Goal: Task Accomplishment & Management: Manage account settings

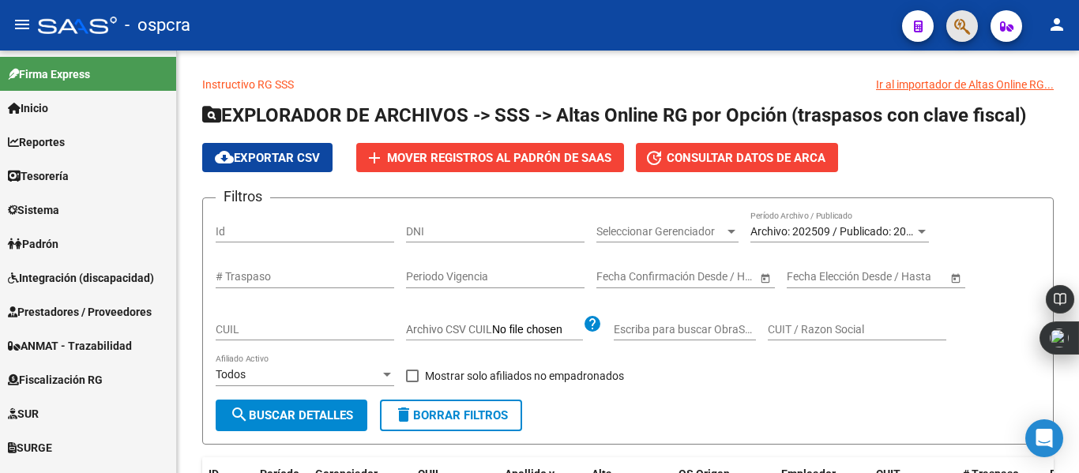
click at [968, 36] on span "button" at bounding box center [962, 26] width 16 height 32
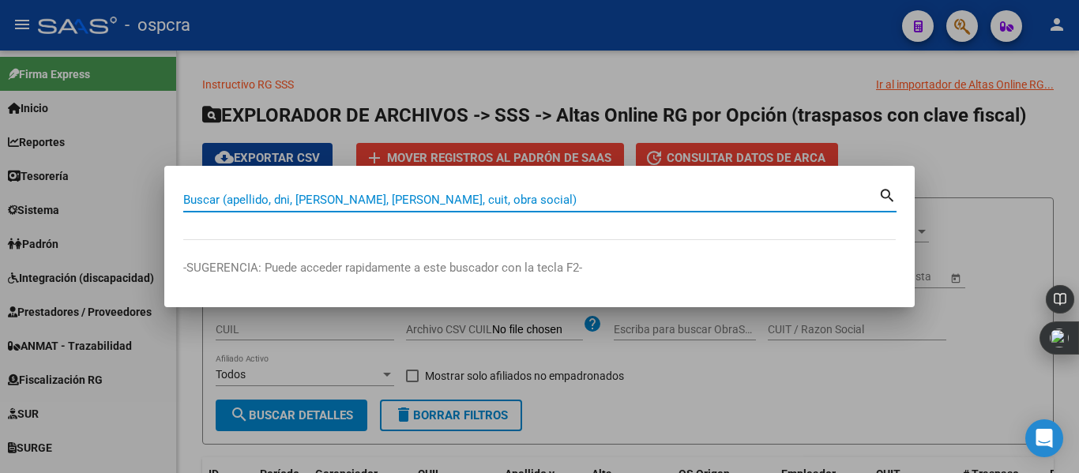
paste input "26506956"
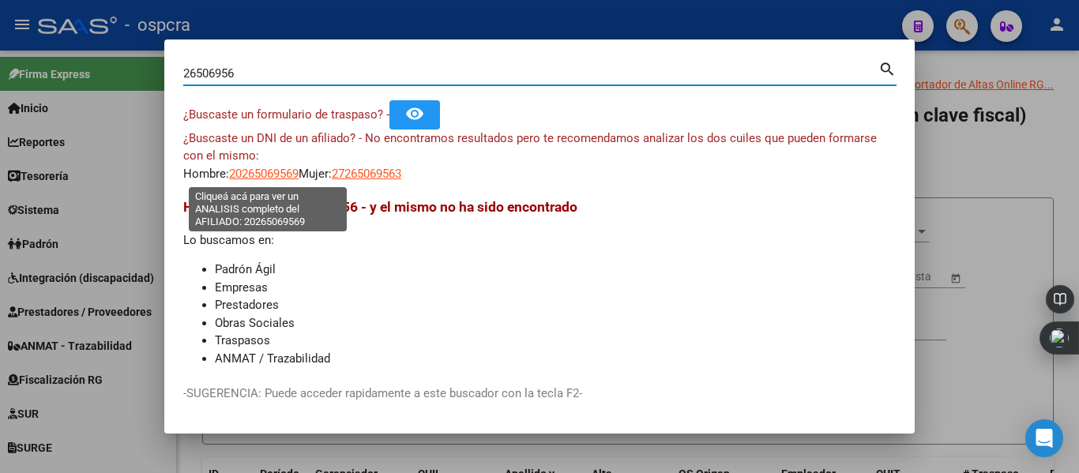
click at [267, 178] on span "20265069569" at bounding box center [264, 174] width 70 height 14
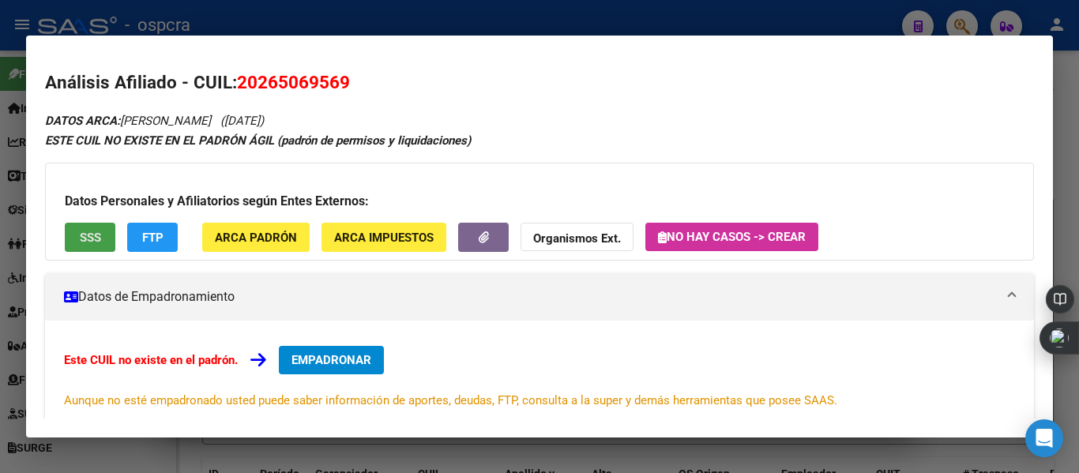
click at [85, 236] on span "SSS" at bounding box center [90, 238] width 21 height 14
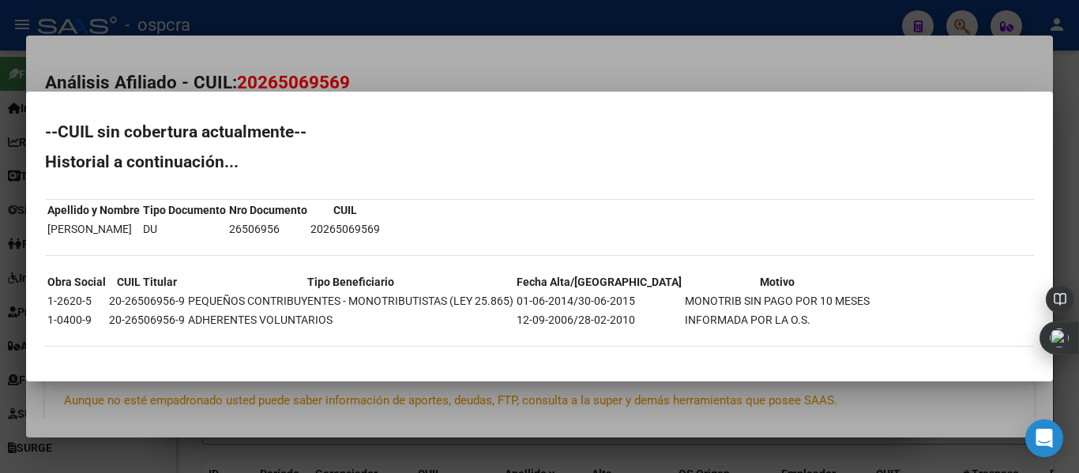
click at [441, 70] on div at bounding box center [539, 236] width 1079 height 473
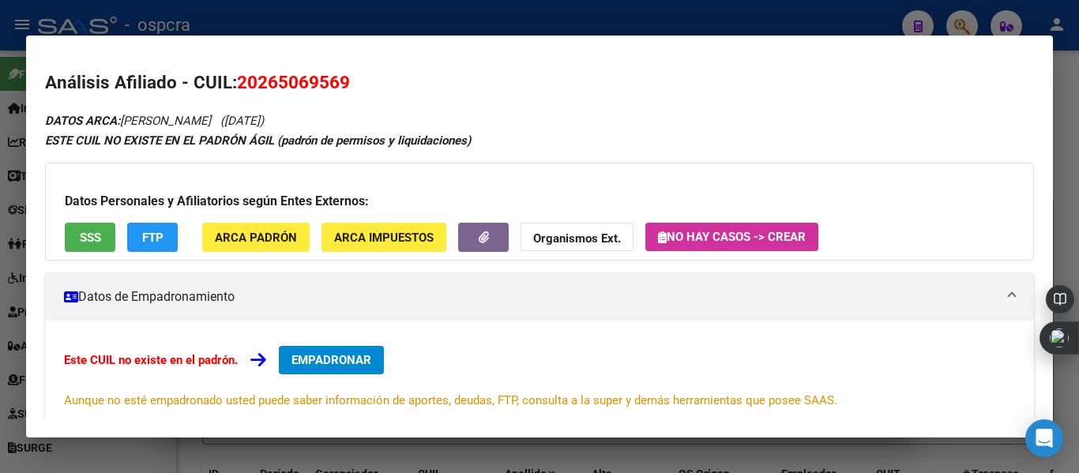
click at [517, 17] on div at bounding box center [539, 236] width 1079 height 473
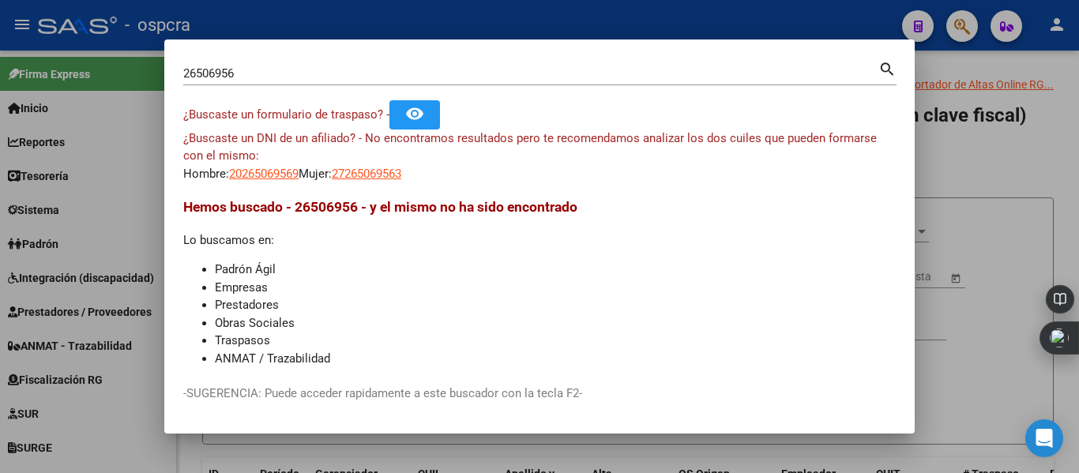
click at [280, 82] on div "26506956 Buscar (apellido, dni, [PERSON_NAME], [PERSON_NAME], cuit, obra social)" at bounding box center [530, 74] width 695 height 24
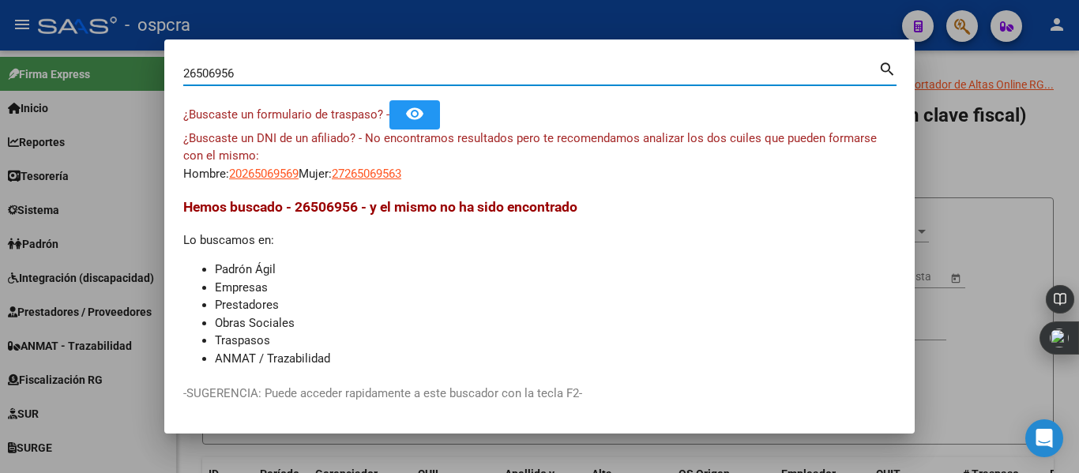
click at [285, 73] on input "26506956" at bounding box center [530, 73] width 695 height 14
type input "2"
type input "[PERSON_NAME]"
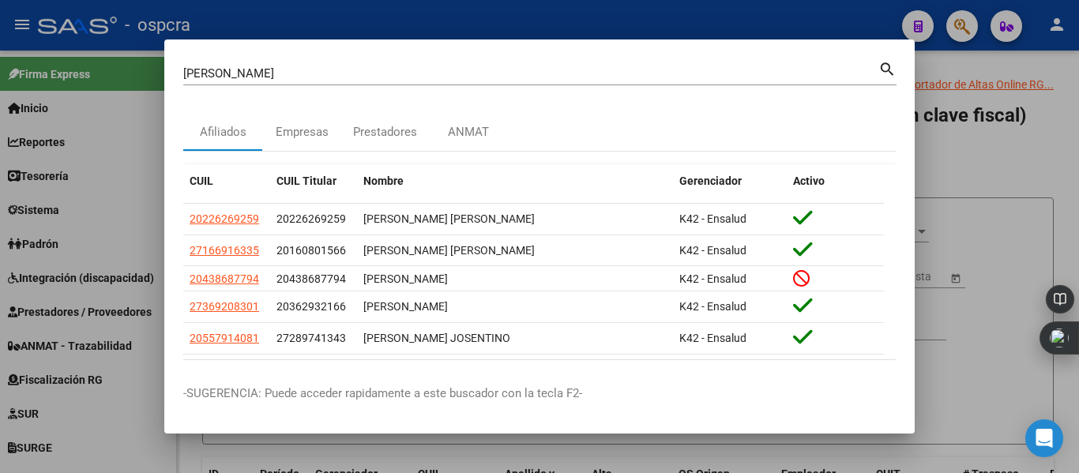
scroll to position [62, 0]
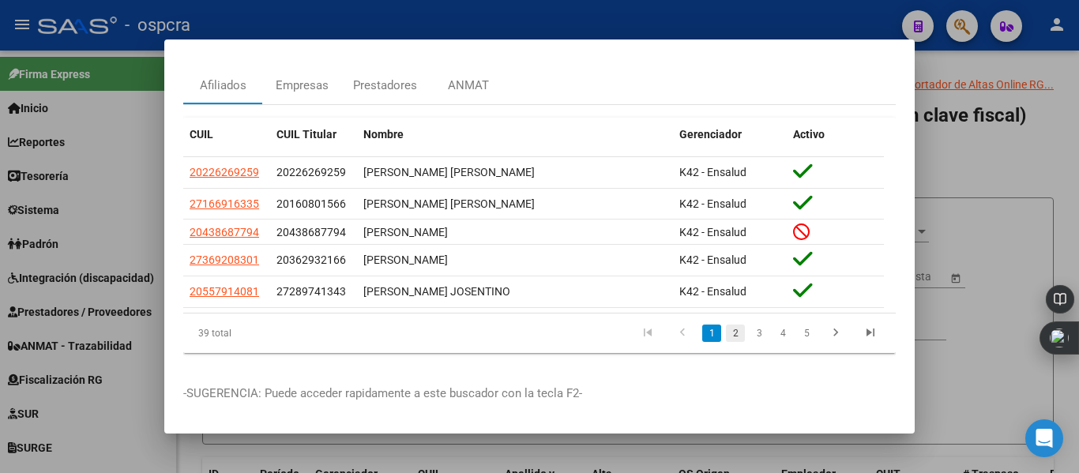
click at [726, 325] on link "2" at bounding box center [735, 333] width 19 height 17
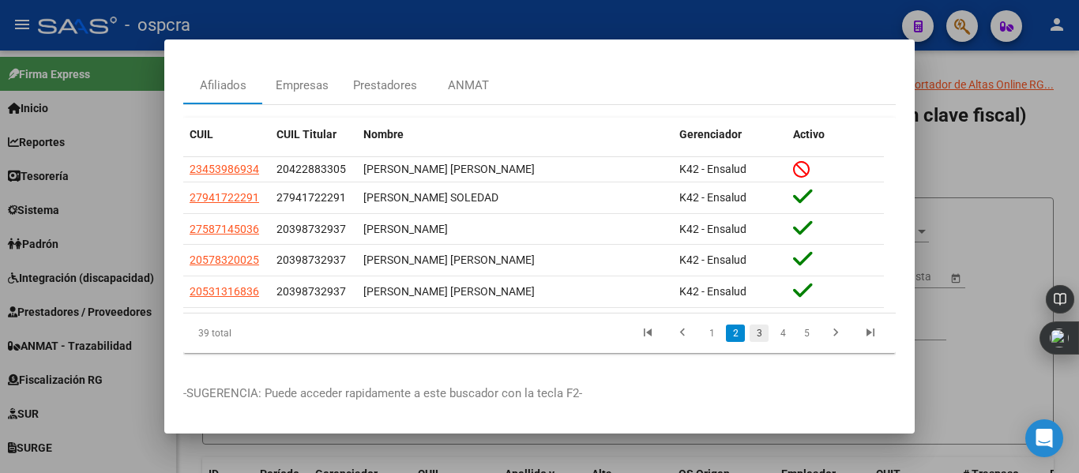
click at [750, 327] on link "3" at bounding box center [759, 333] width 19 height 17
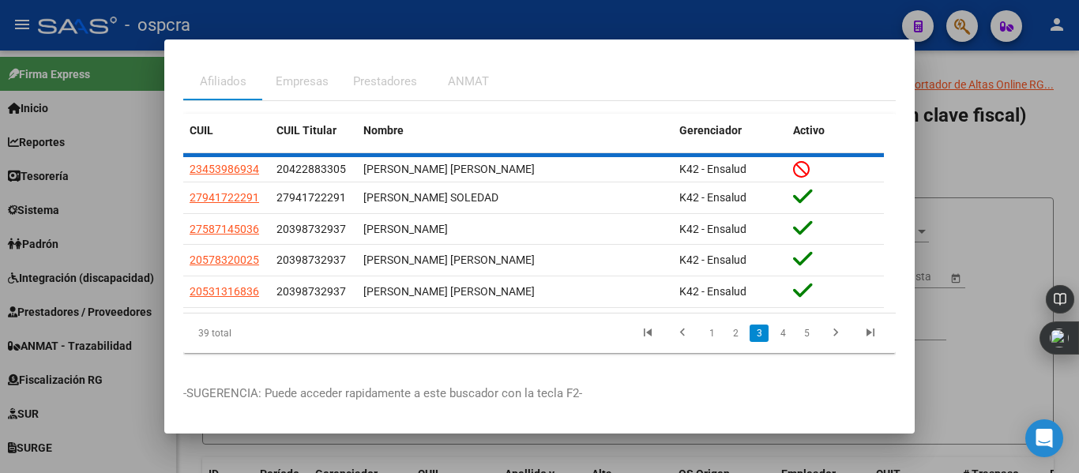
scroll to position [51, 0]
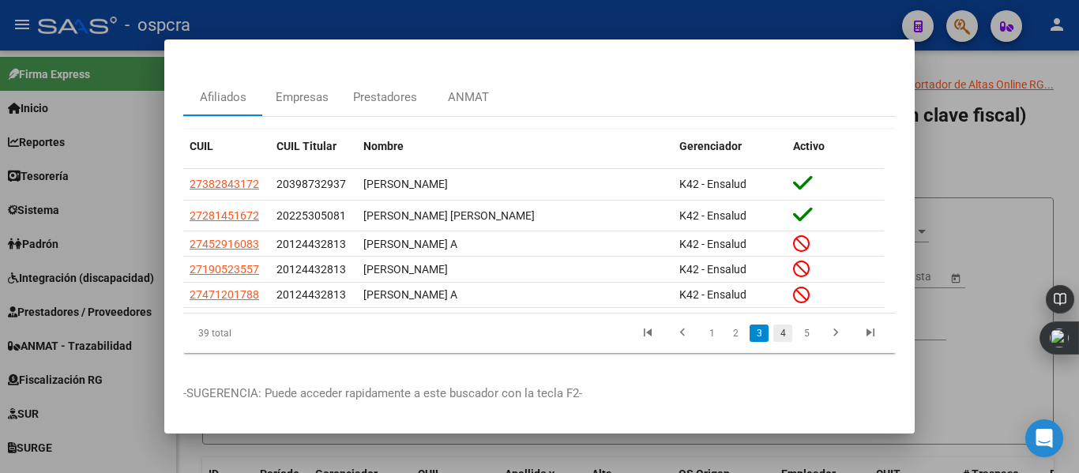
click at [773, 328] on link "4" at bounding box center [782, 333] width 19 height 17
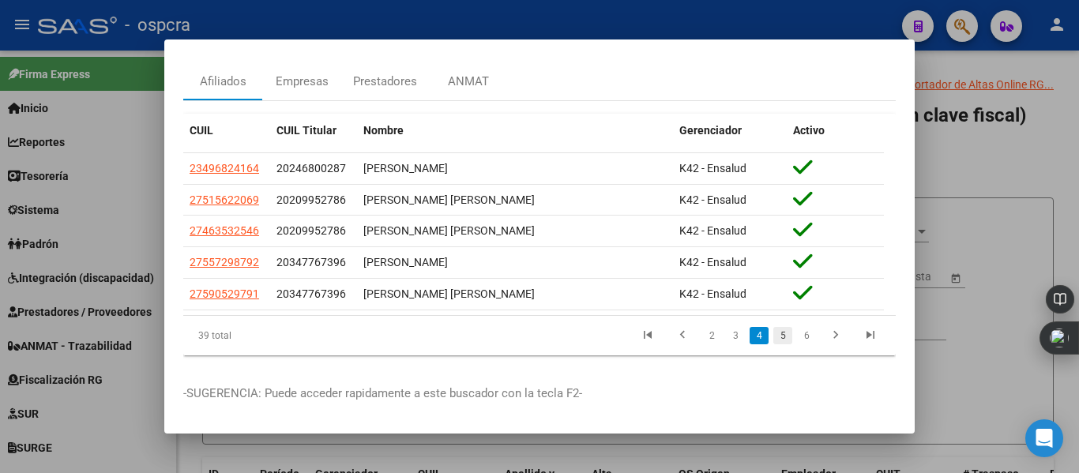
click at [777, 340] on link "5" at bounding box center [782, 335] width 19 height 17
click at [777, 341] on link "6" at bounding box center [782, 335] width 19 height 17
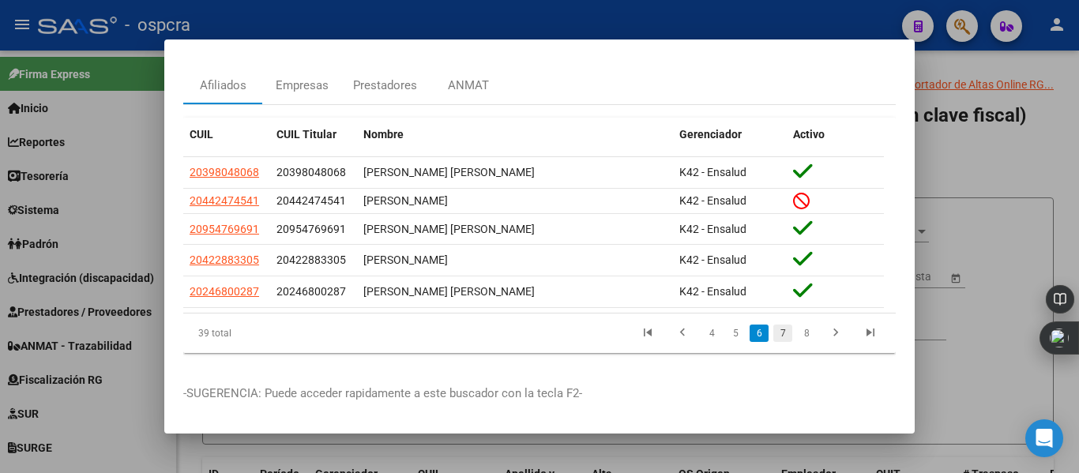
click at [777, 339] on link "7" at bounding box center [782, 333] width 19 height 17
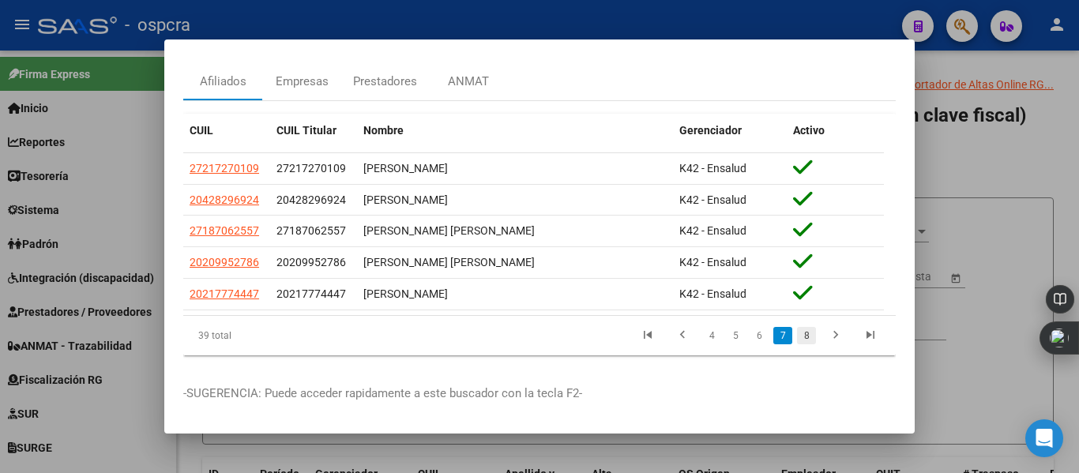
click at [797, 339] on link "8" at bounding box center [806, 335] width 19 height 17
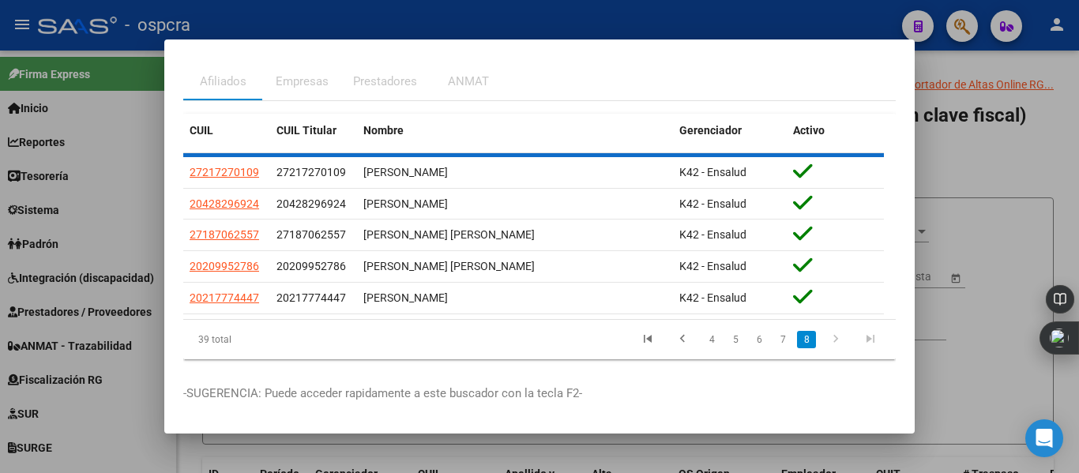
scroll to position [36, 0]
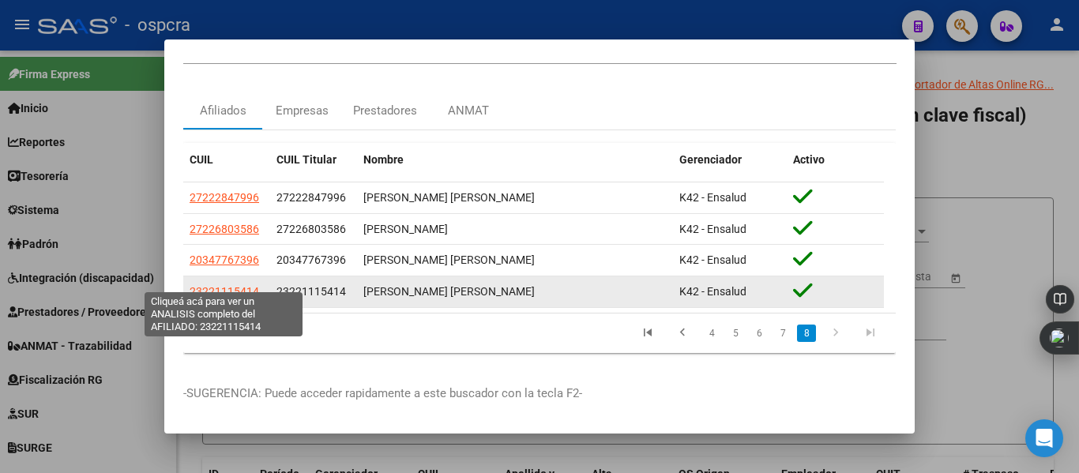
click at [243, 285] on span "23221115414" at bounding box center [225, 291] width 70 height 13
type textarea "23221115414"
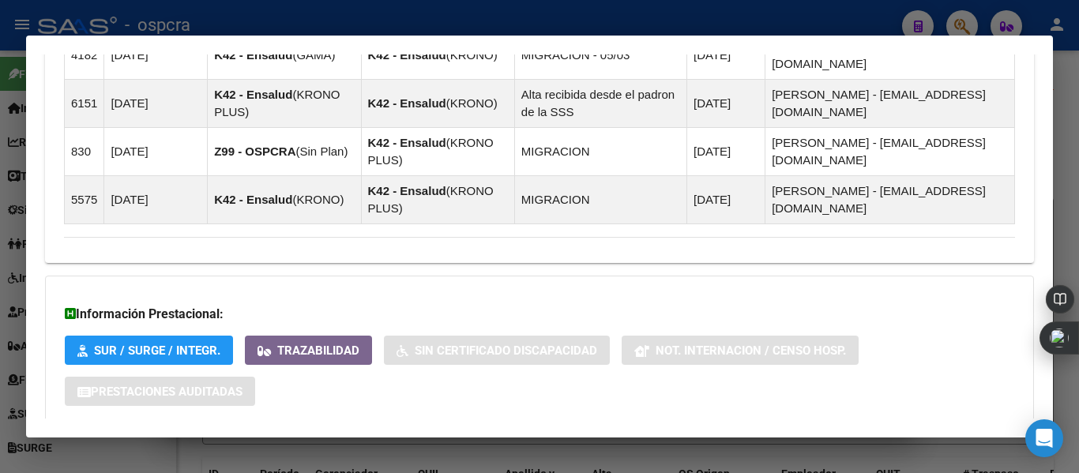
scroll to position [1239, 0]
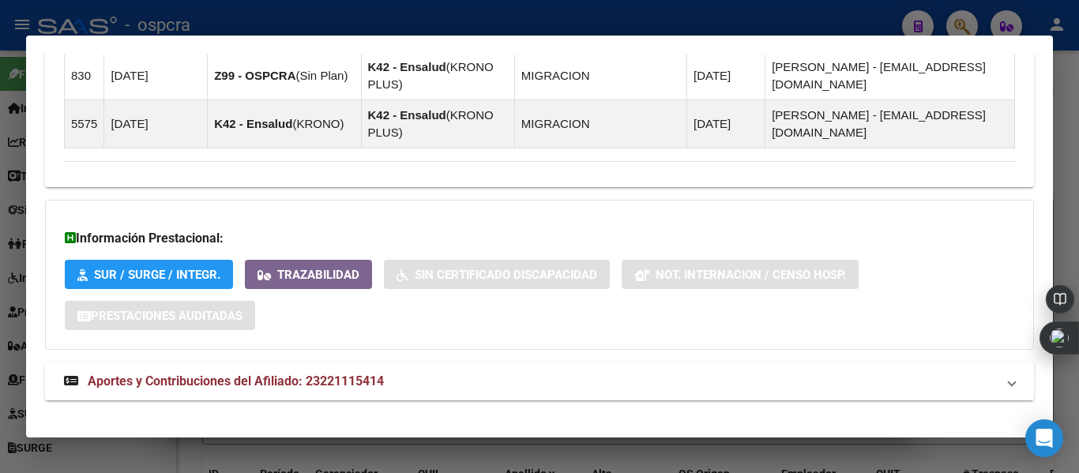
click at [363, 374] on span "Aportes y Contribuciones del Afiliado: 23221115414" at bounding box center [236, 381] width 296 height 15
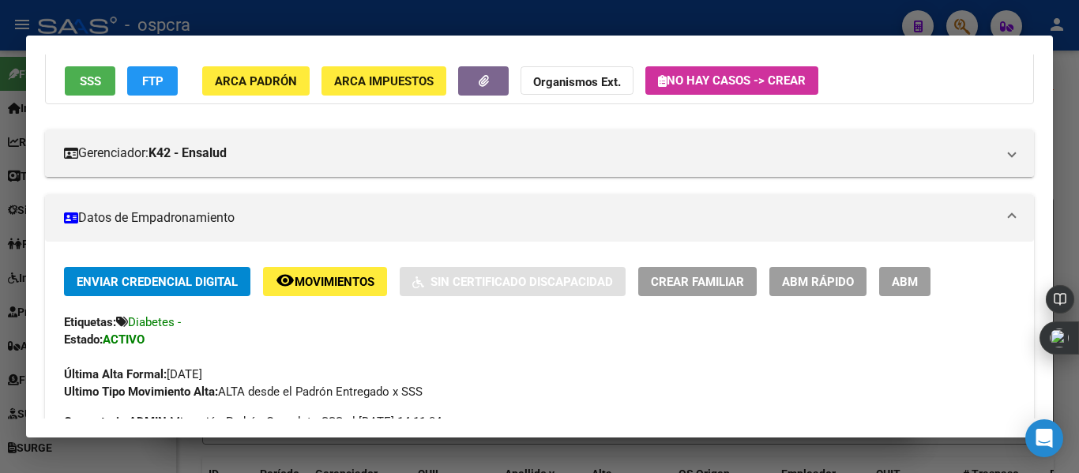
scroll to position [11, 0]
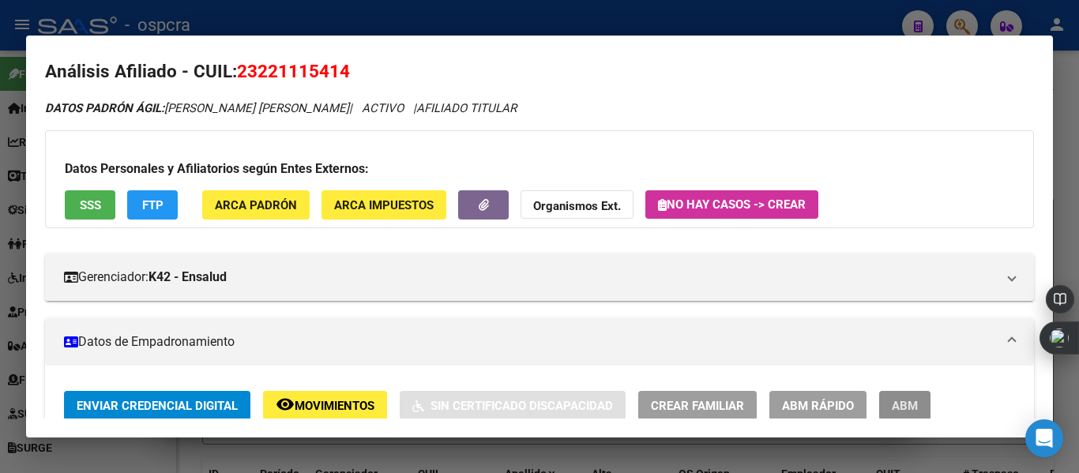
click at [903, 405] on span "ABM" at bounding box center [905, 406] width 26 height 14
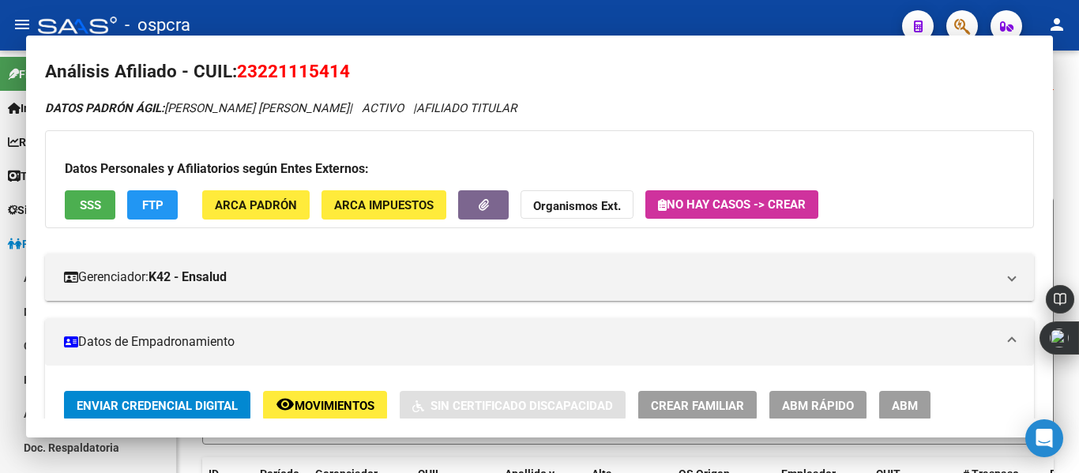
scroll to position [0, 0]
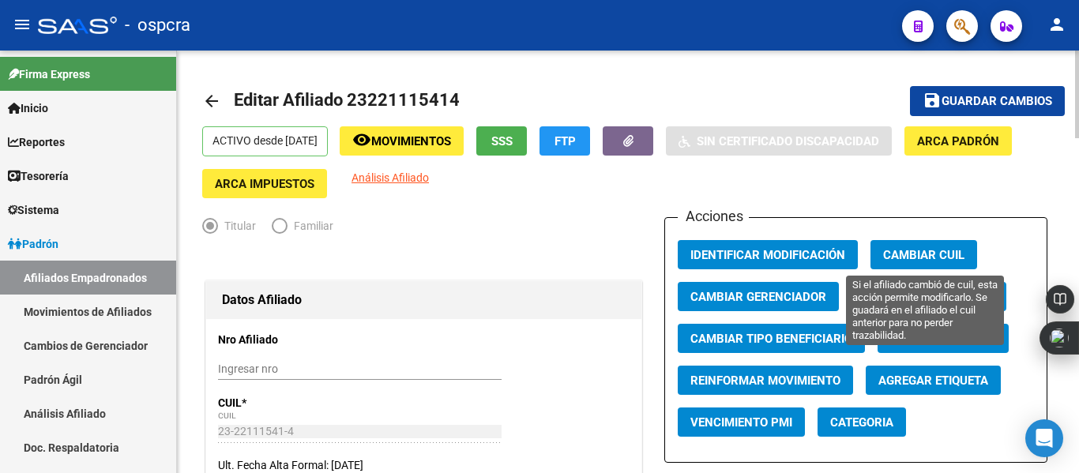
radio input "true"
type input "30-70710777-0"
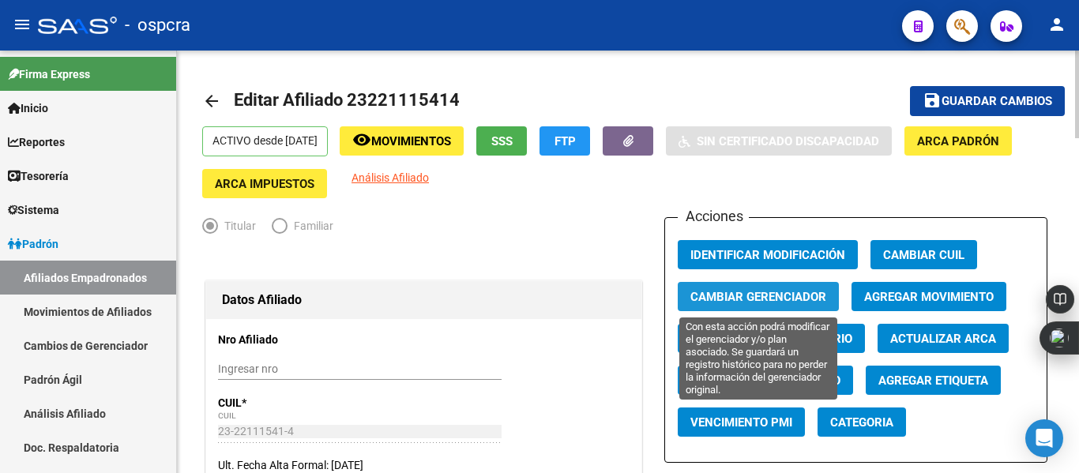
click at [774, 303] on span "Cambiar Gerenciador" at bounding box center [758, 297] width 136 height 14
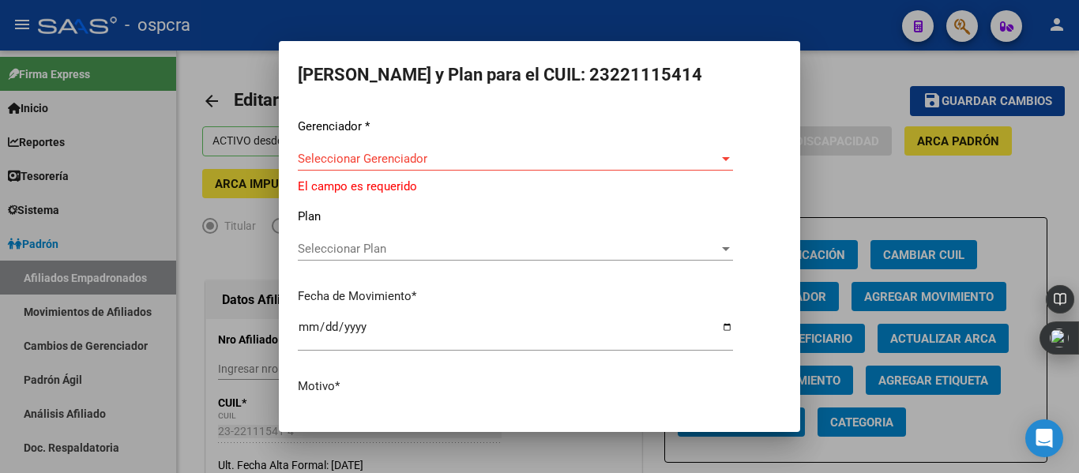
click at [668, 151] on div "Seleccionar Gerenciador Seleccionar Gerenciador" at bounding box center [515, 159] width 435 height 24
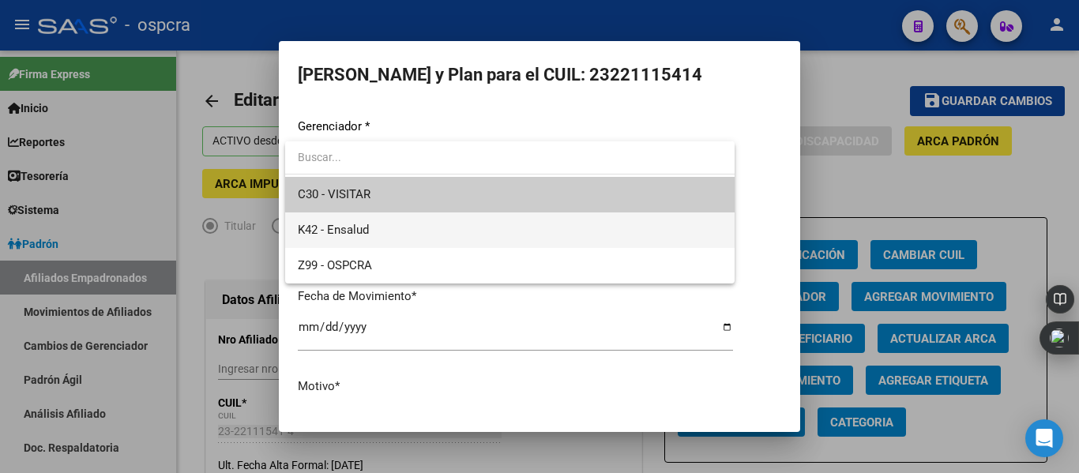
click at [478, 242] on span "K42 - Ensalud" at bounding box center [510, 231] width 424 height 36
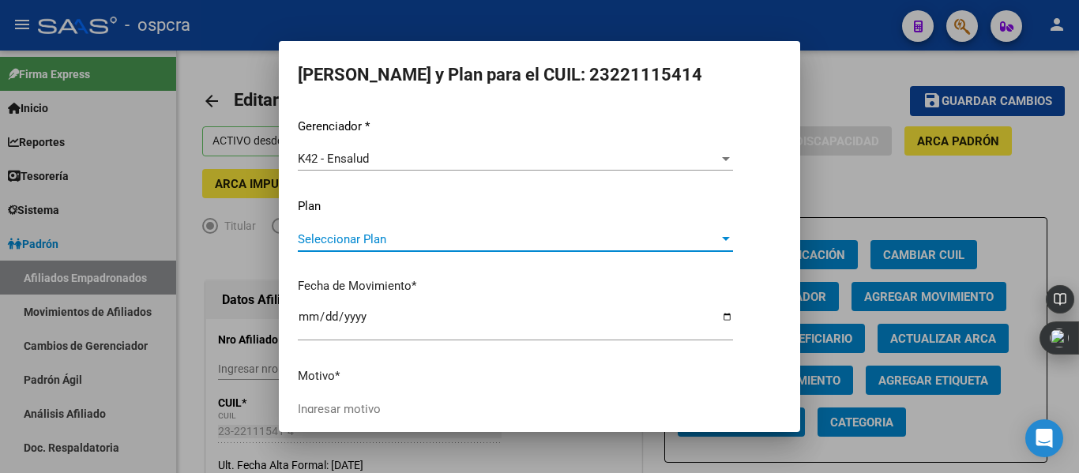
click at [655, 232] on span "Seleccionar Plan" at bounding box center [508, 239] width 421 height 14
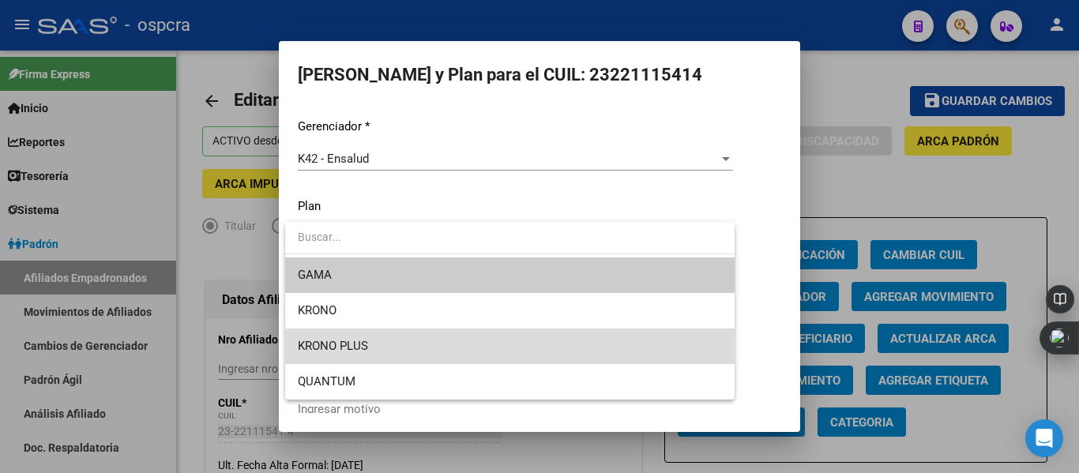
click at [575, 356] on span "KRONO PLUS" at bounding box center [510, 347] width 424 height 36
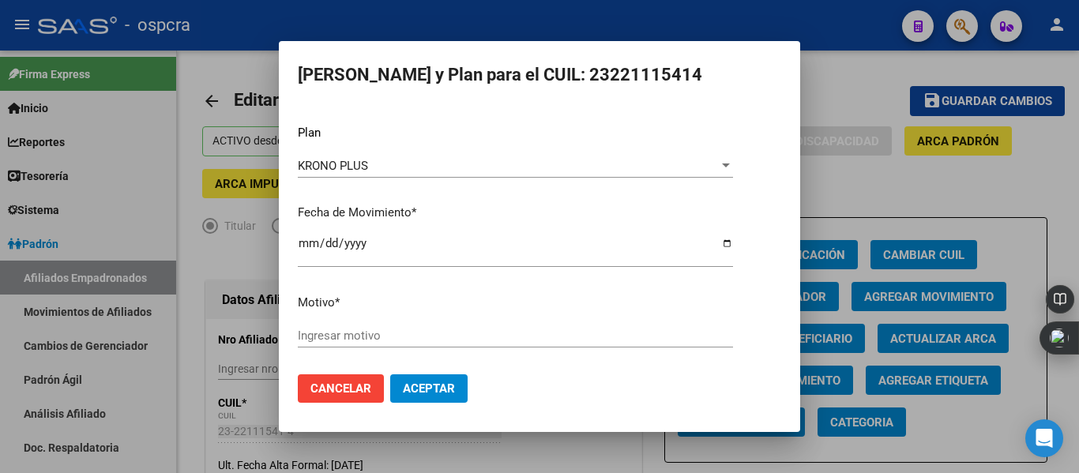
scroll to position [76, 0]
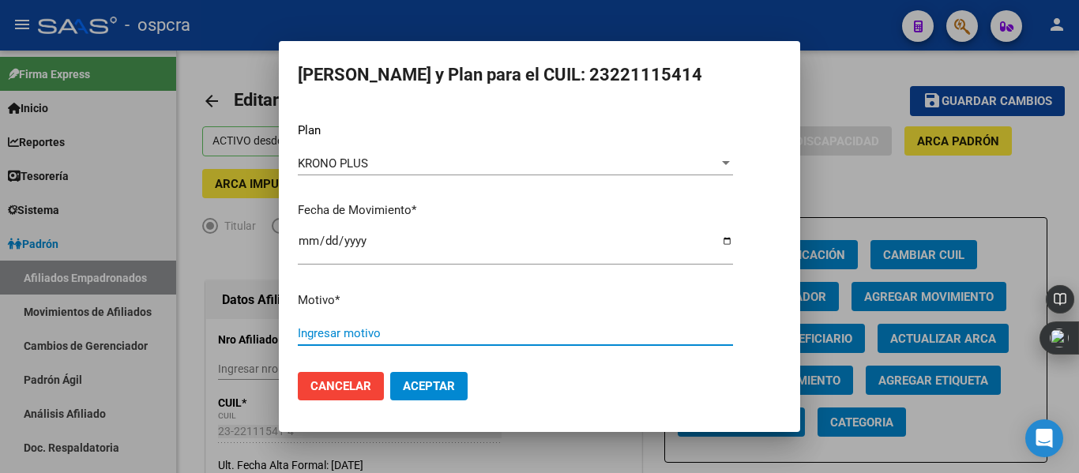
click at [471, 337] on input "Ingresar motivo" at bounding box center [515, 333] width 435 height 14
type input "ERROR"
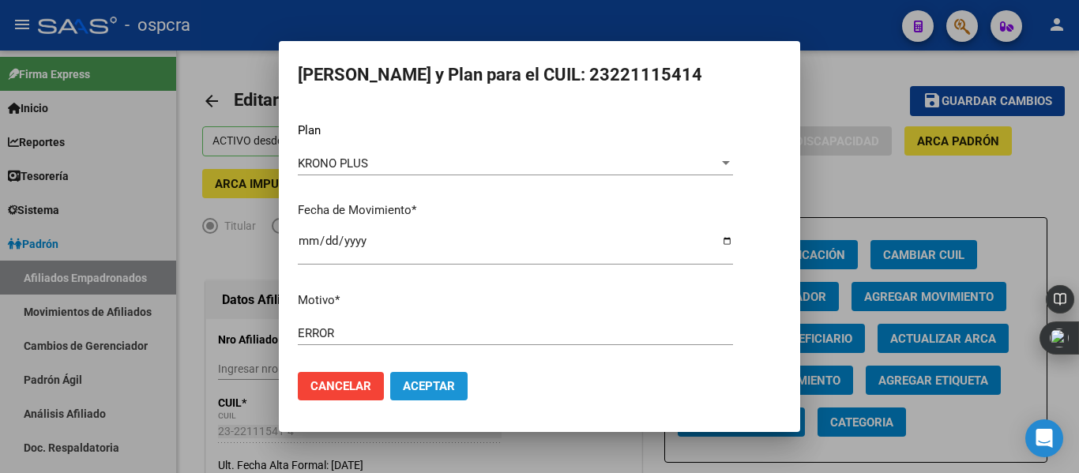
click at [439, 378] on button "Aceptar" at bounding box center [428, 386] width 77 height 28
